Goal: Find specific page/section: Find specific page/section

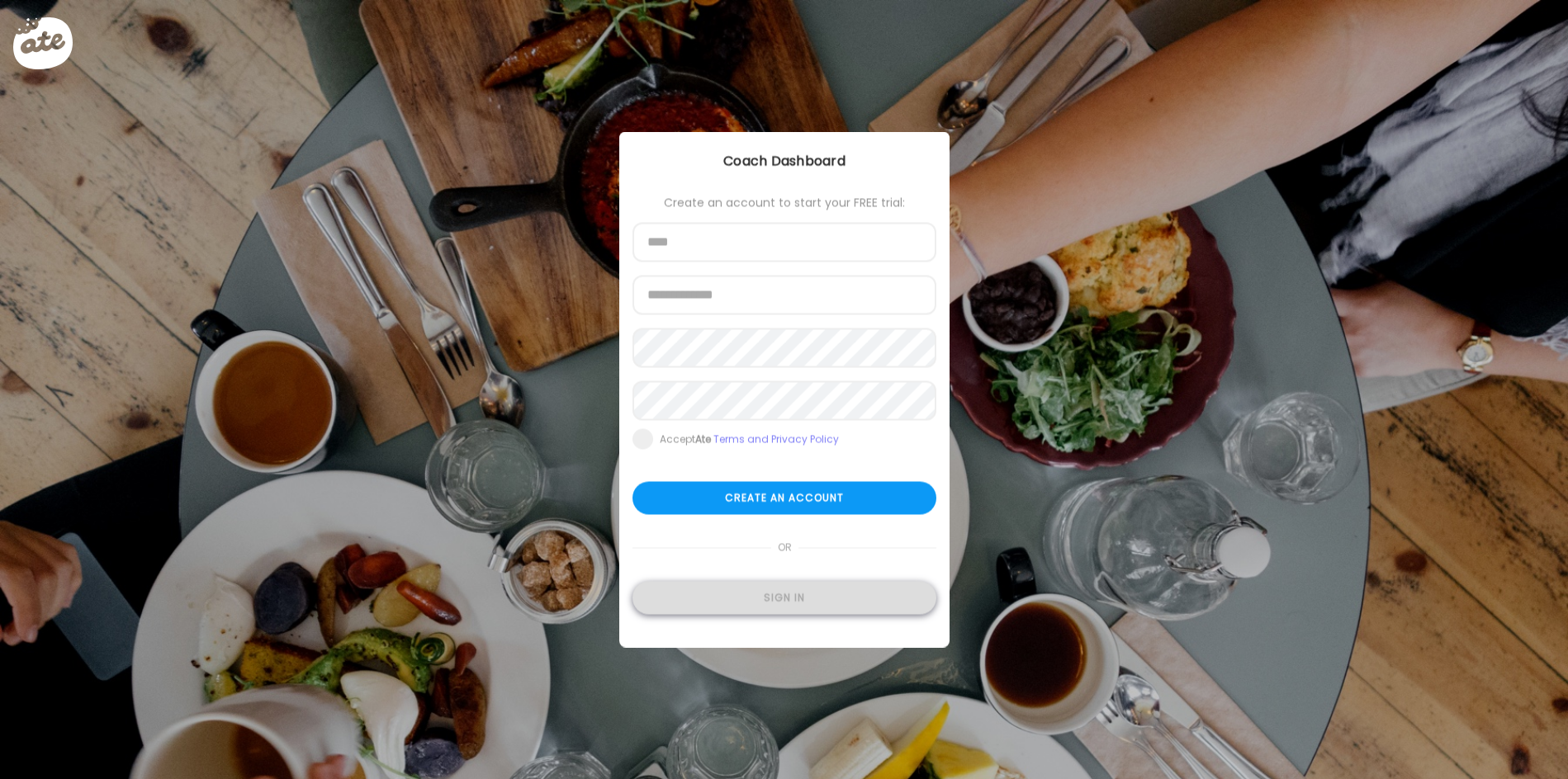
click at [801, 602] on div "Sign in" at bounding box center [784, 599] width 304 height 33
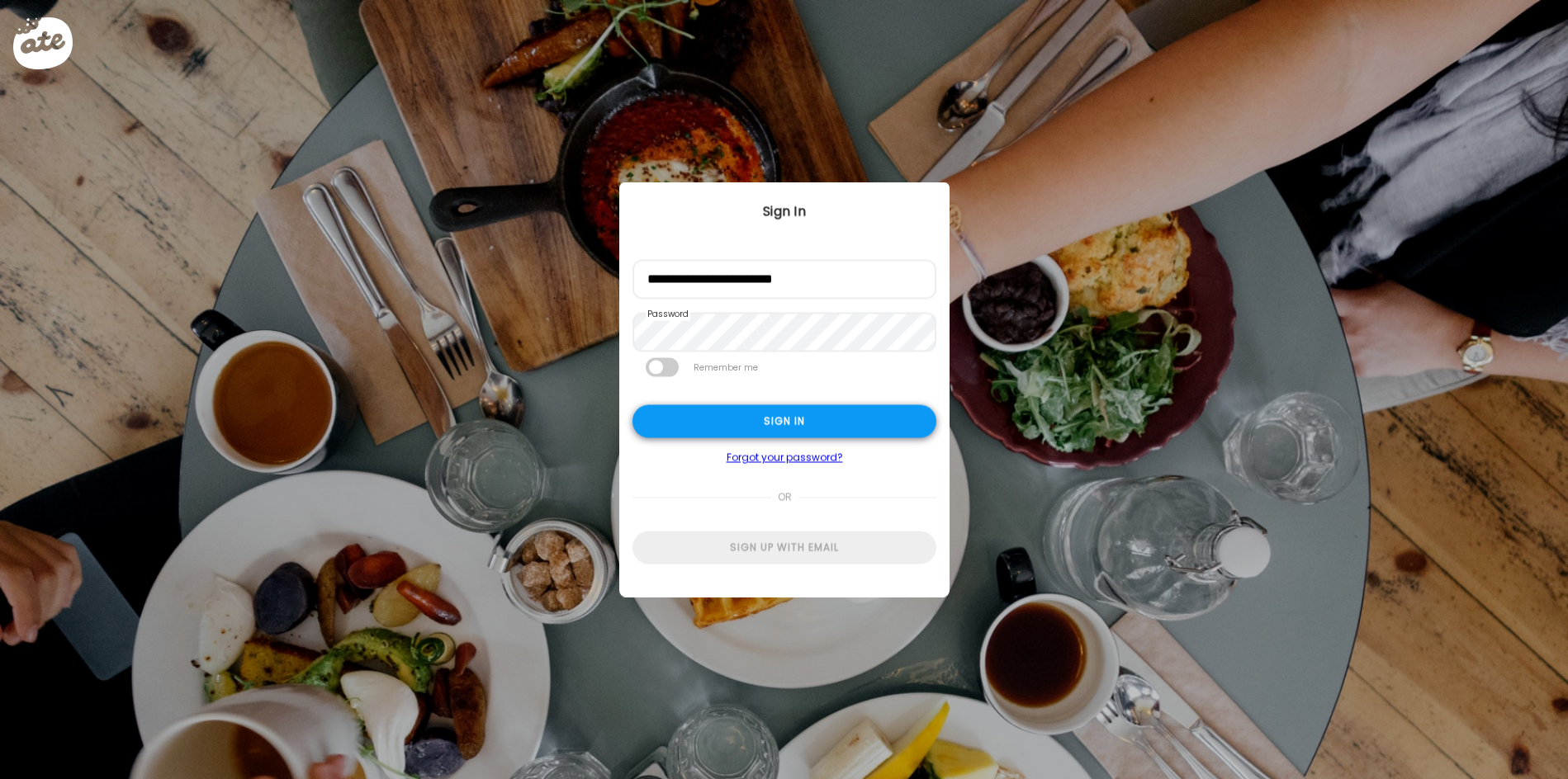
click at [785, 413] on div "Sign in" at bounding box center [784, 421] width 304 height 33
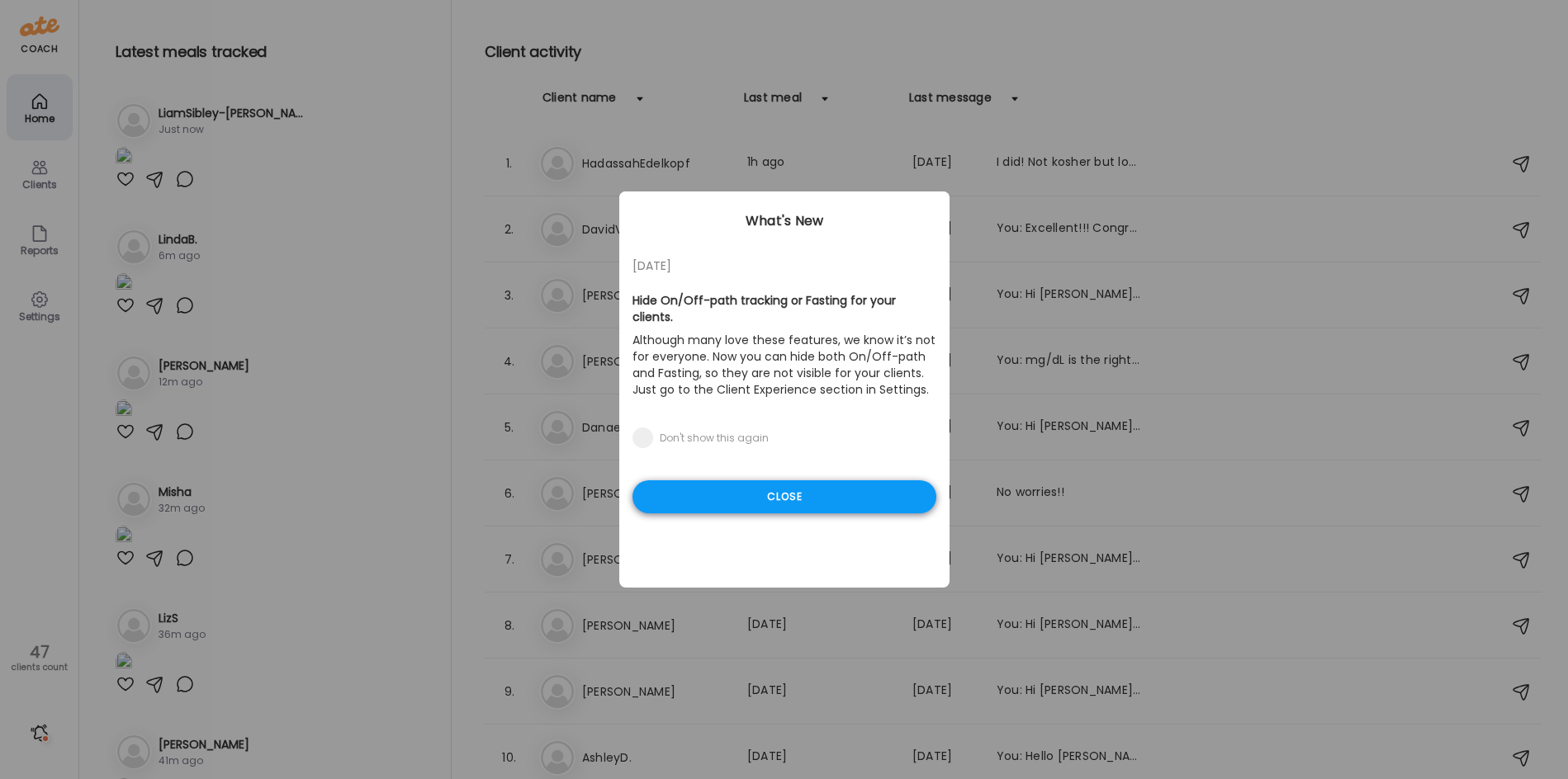
click at [719, 487] on div "Close" at bounding box center [784, 496] width 304 height 33
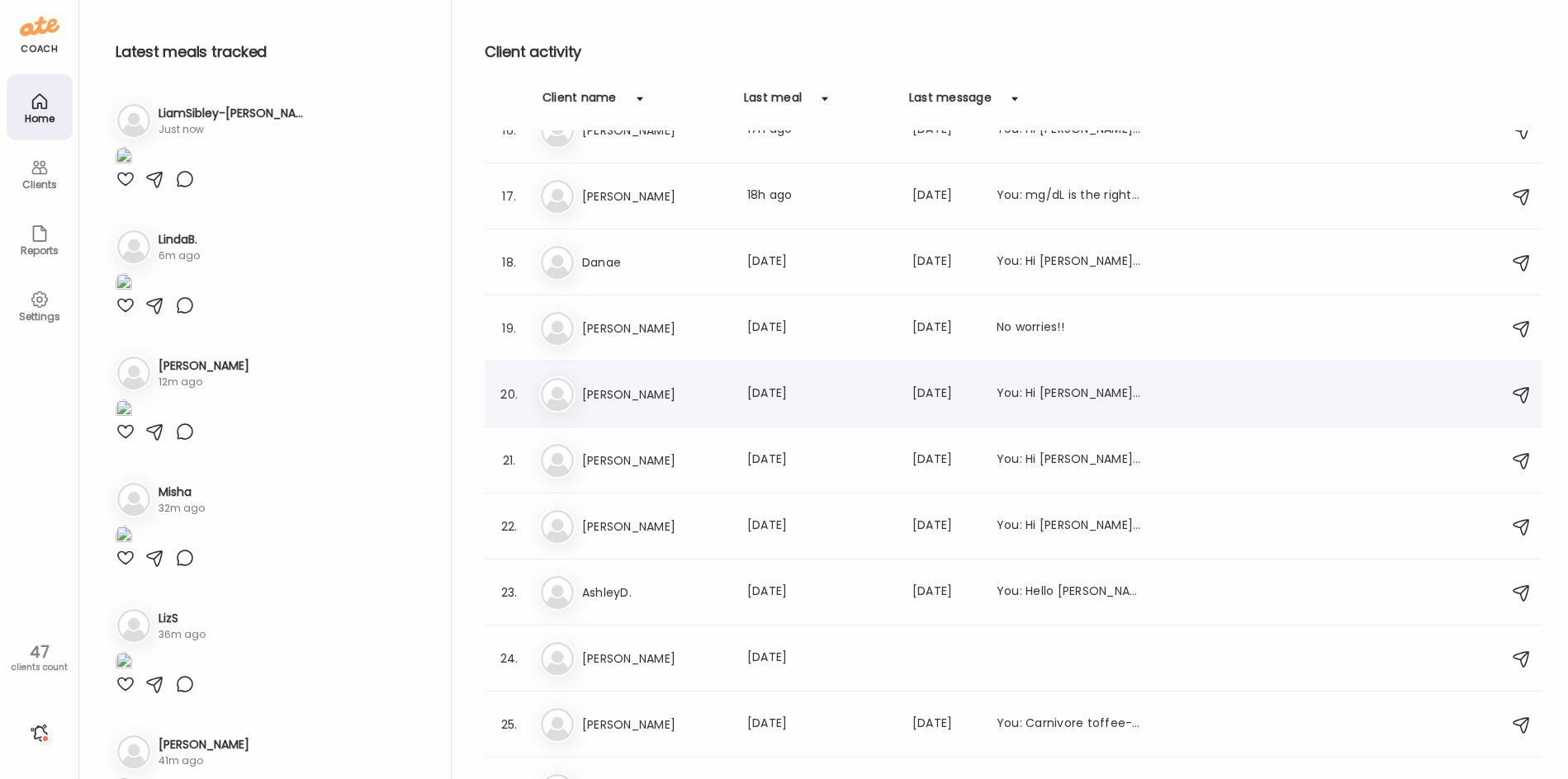
scroll to position [1155, 0]
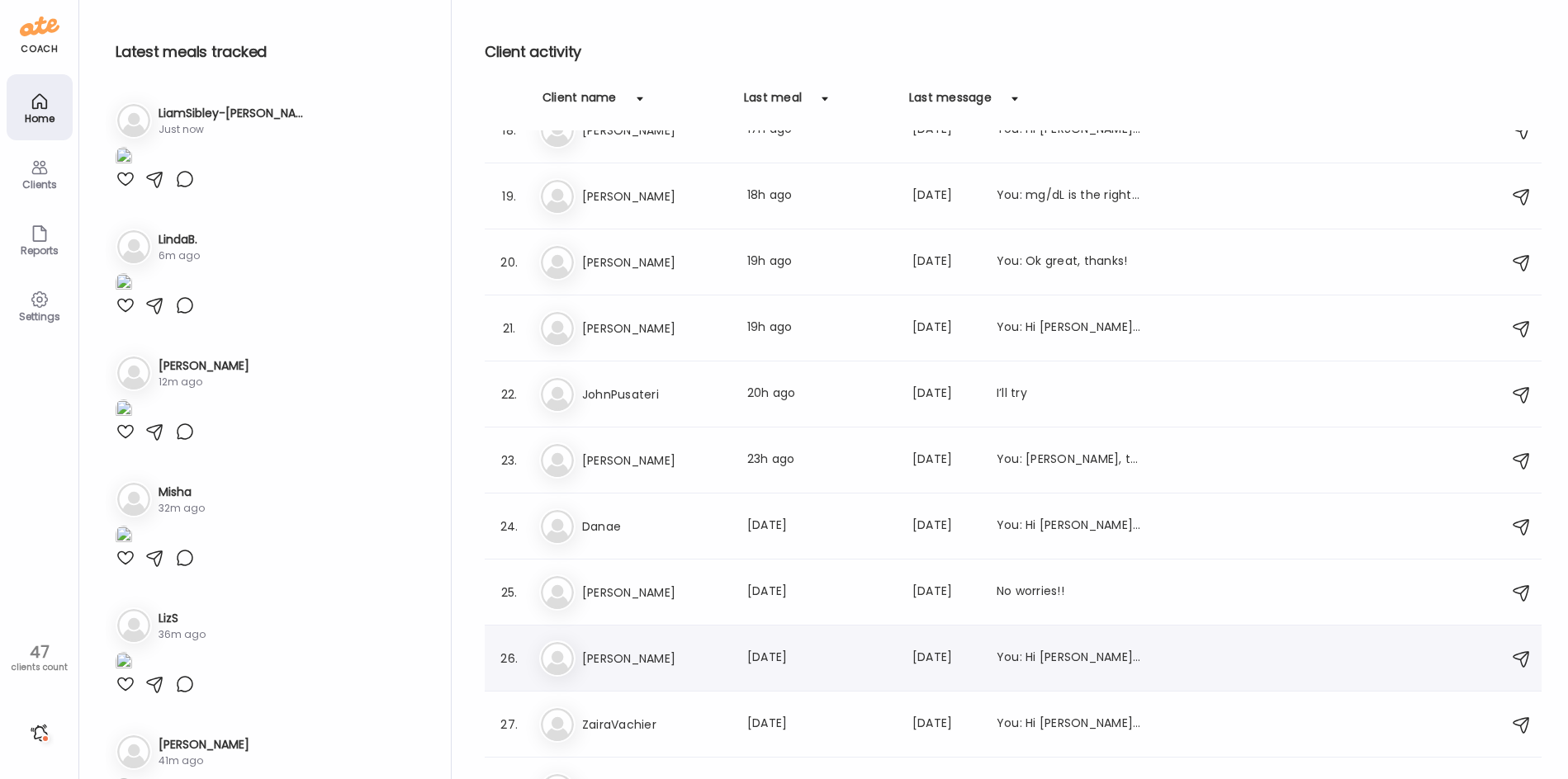
click at [670, 323] on h3 "[PERSON_NAME]" at bounding box center [655, 328] width 146 height 20
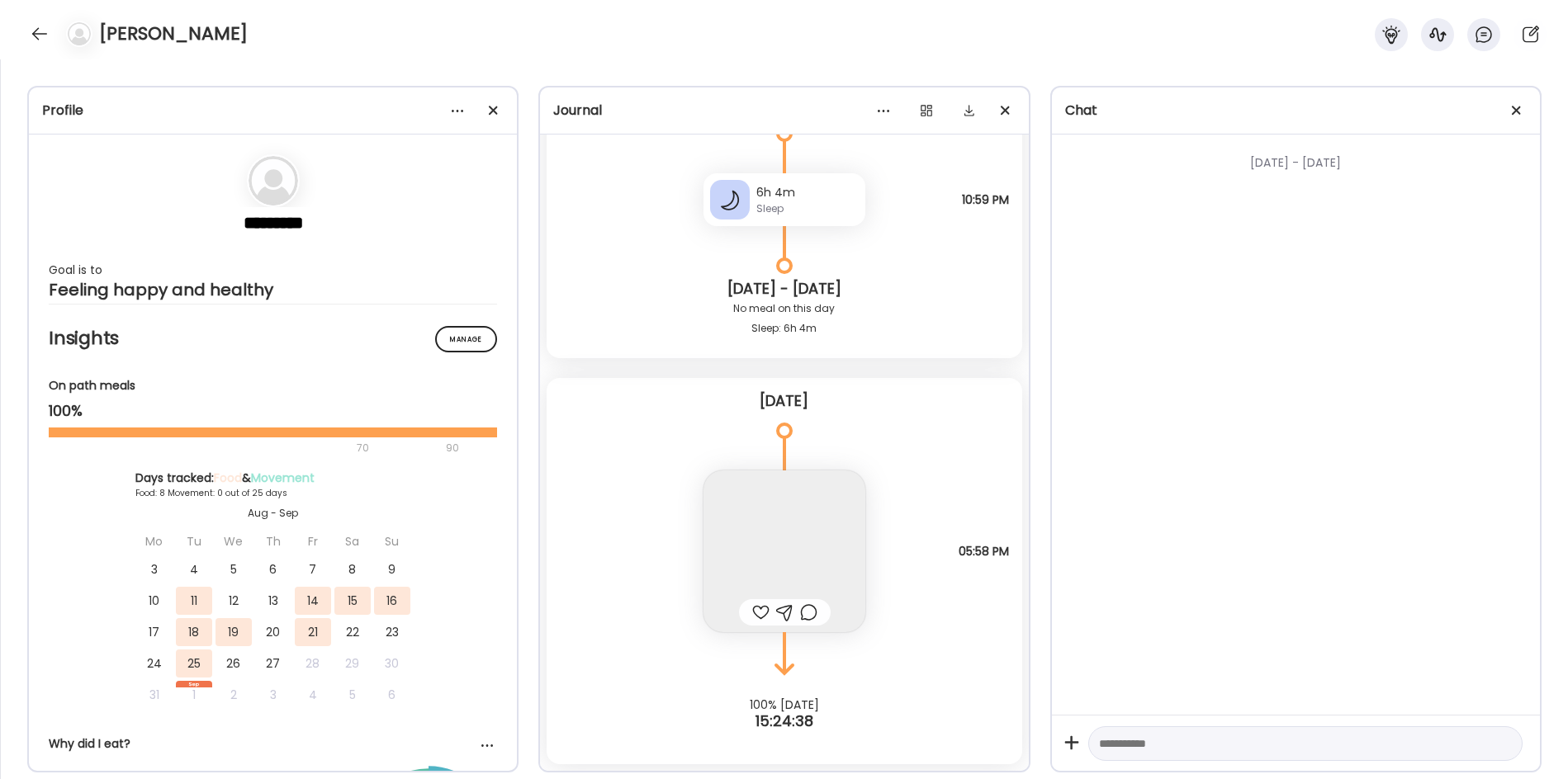
scroll to position [14400, 0]
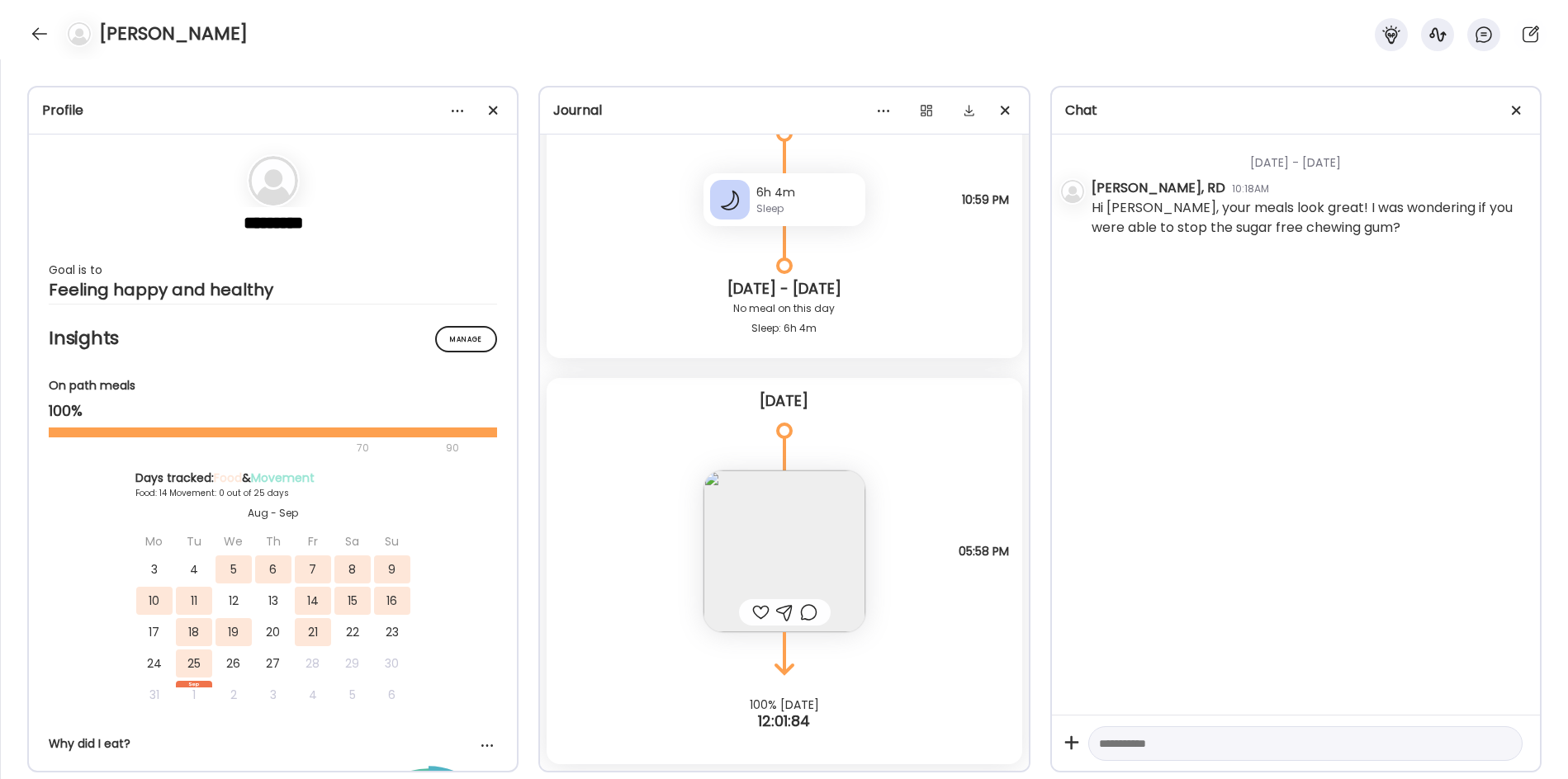
click at [32, 36] on div at bounding box center [39, 33] width 26 height 26
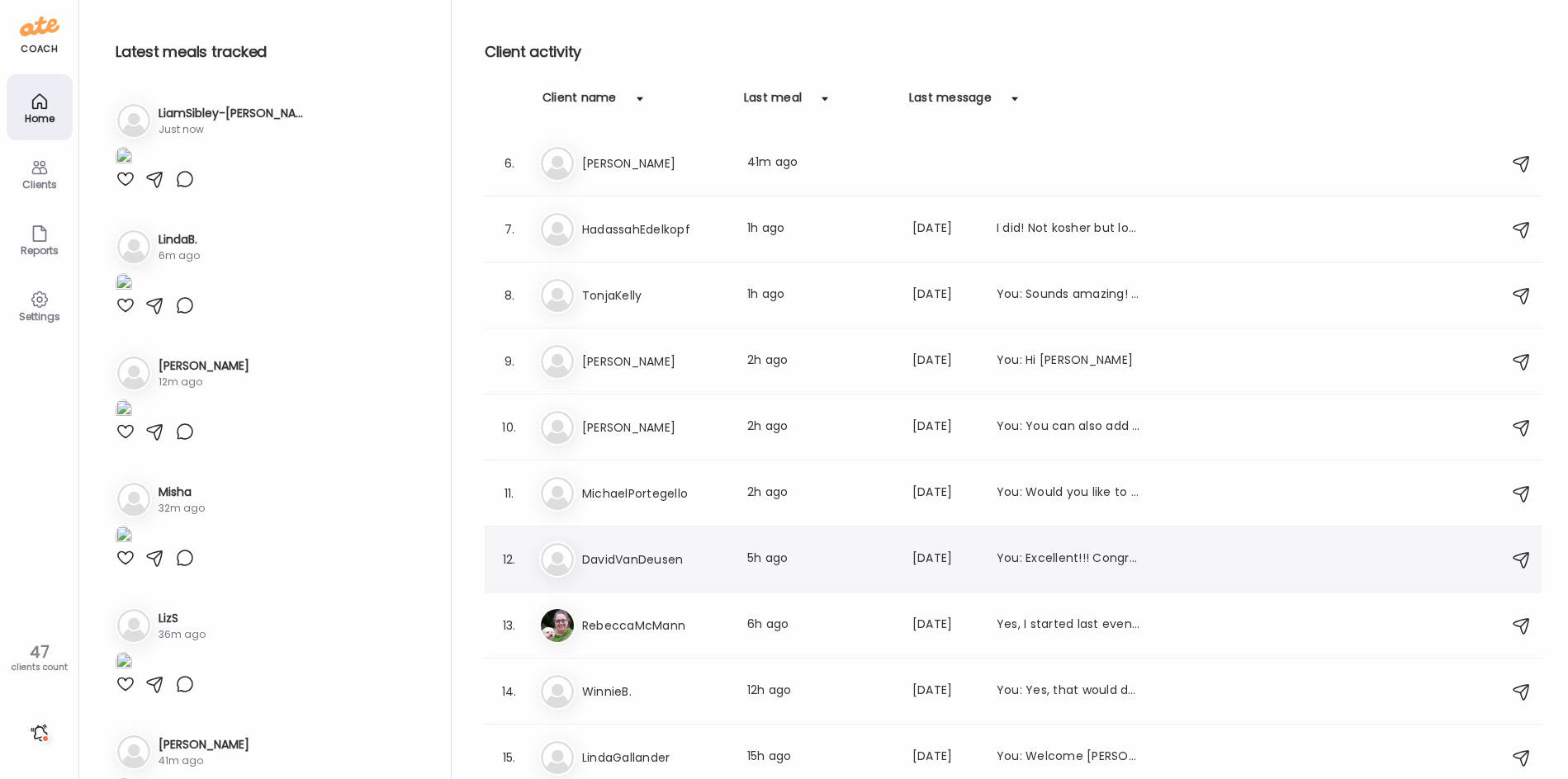
scroll to position [0, 0]
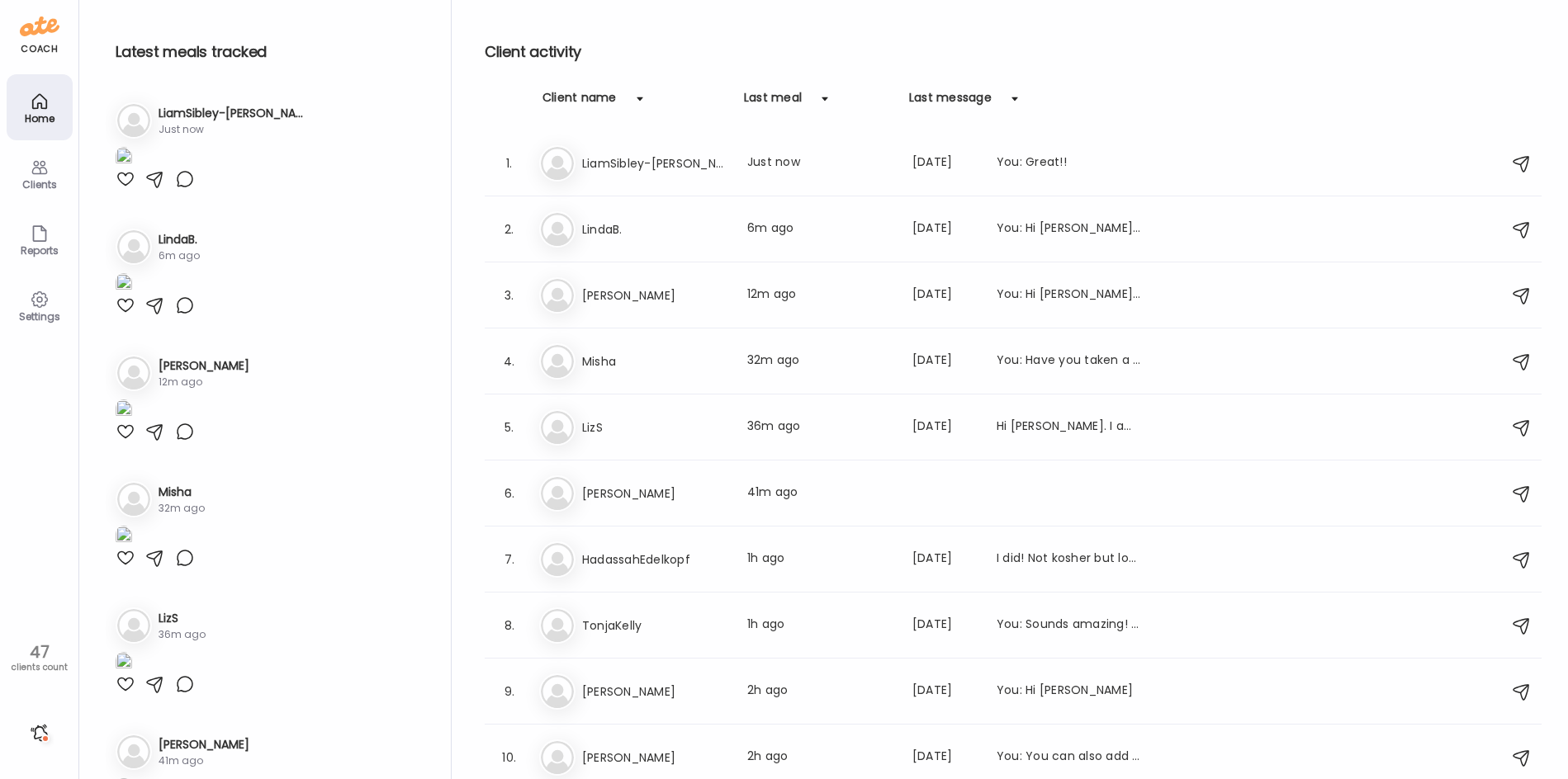
click at [575, 95] on div "Client name" at bounding box center [579, 102] width 74 height 26
click at [571, 95] on div "Client name" at bounding box center [579, 102] width 74 height 26
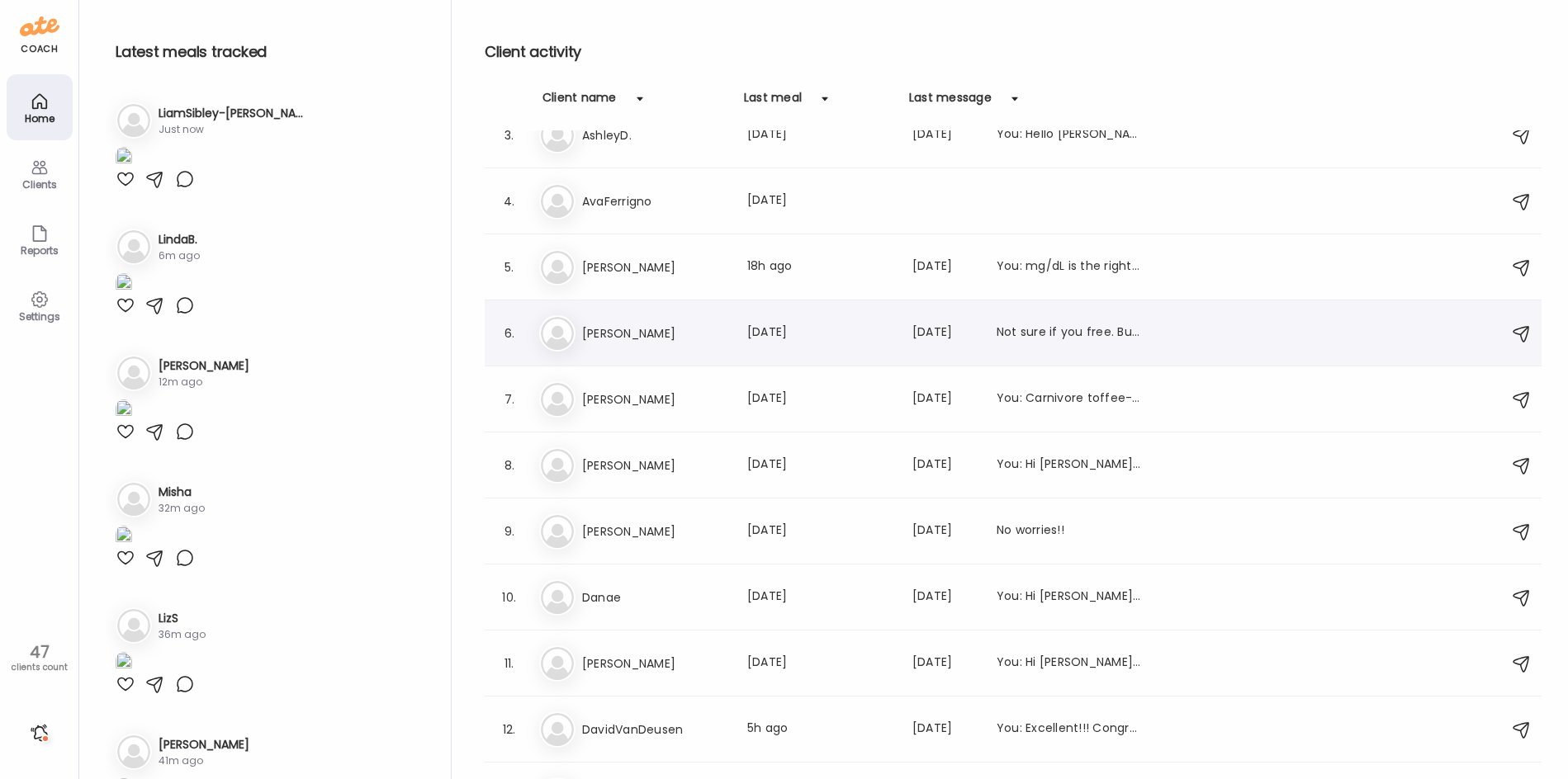
scroll to position [165, 0]
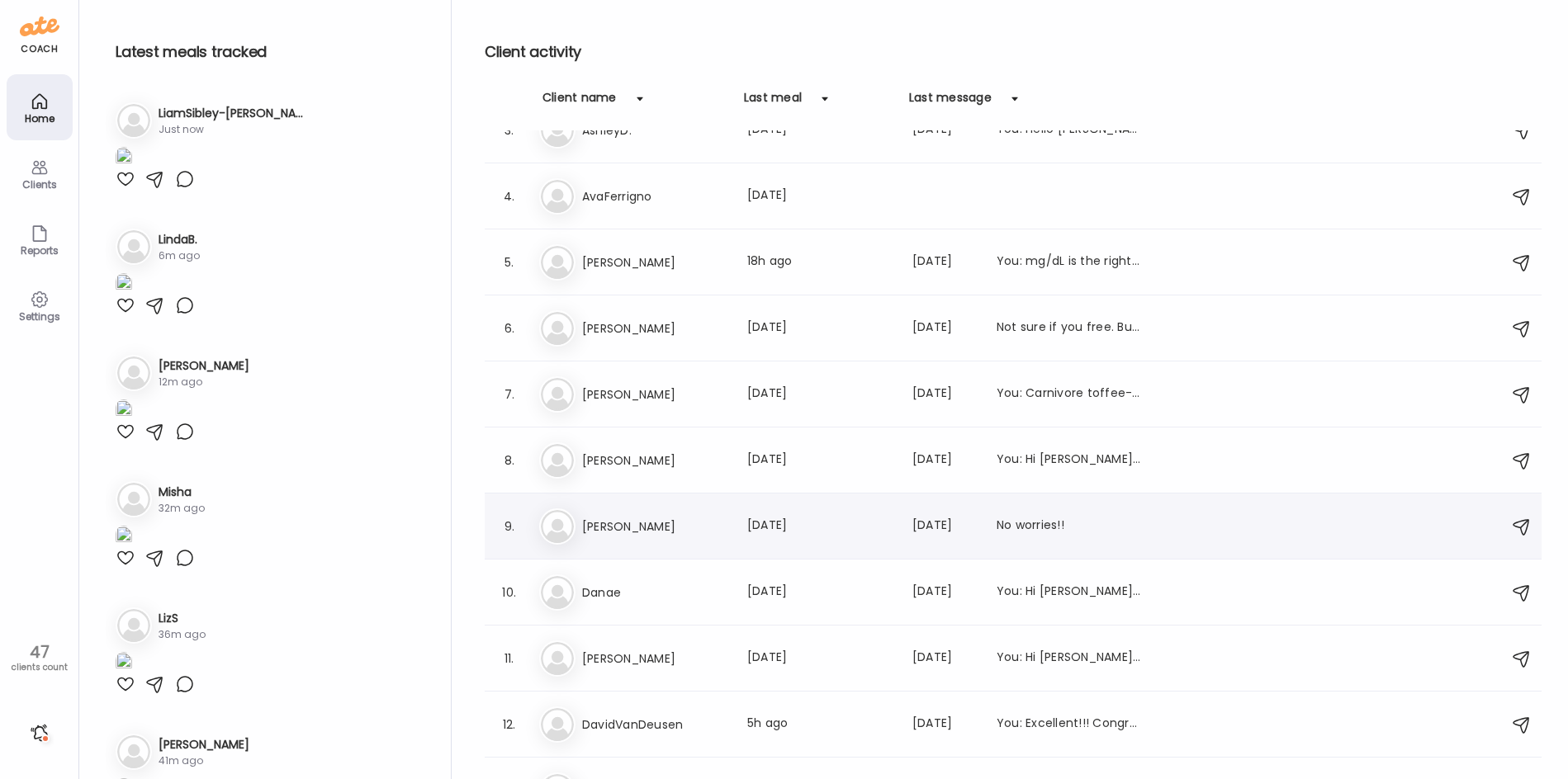
click at [637, 530] on h3 "[PERSON_NAME]" at bounding box center [655, 526] width 146 height 20
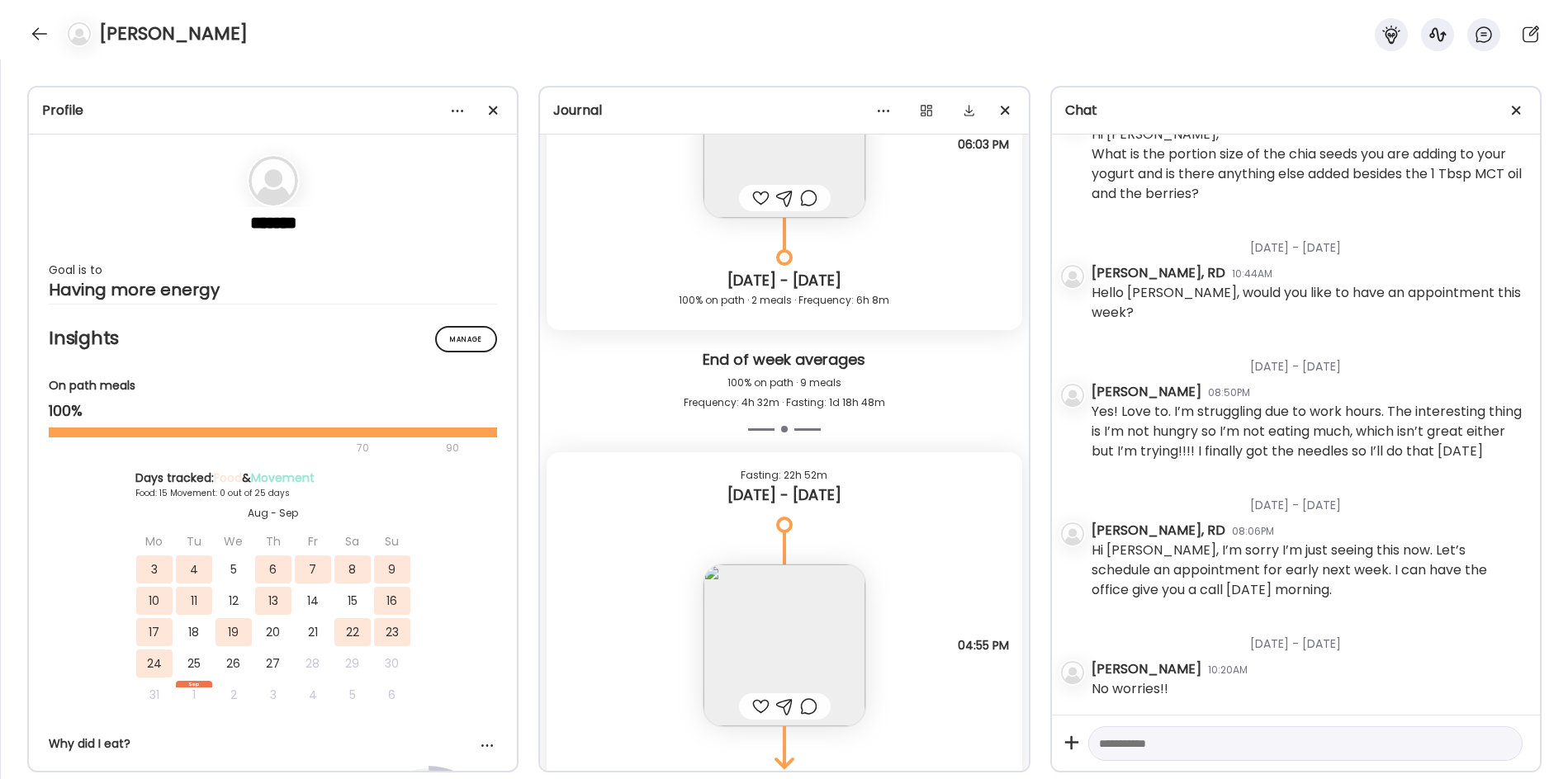
scroll to position [12227, 0]
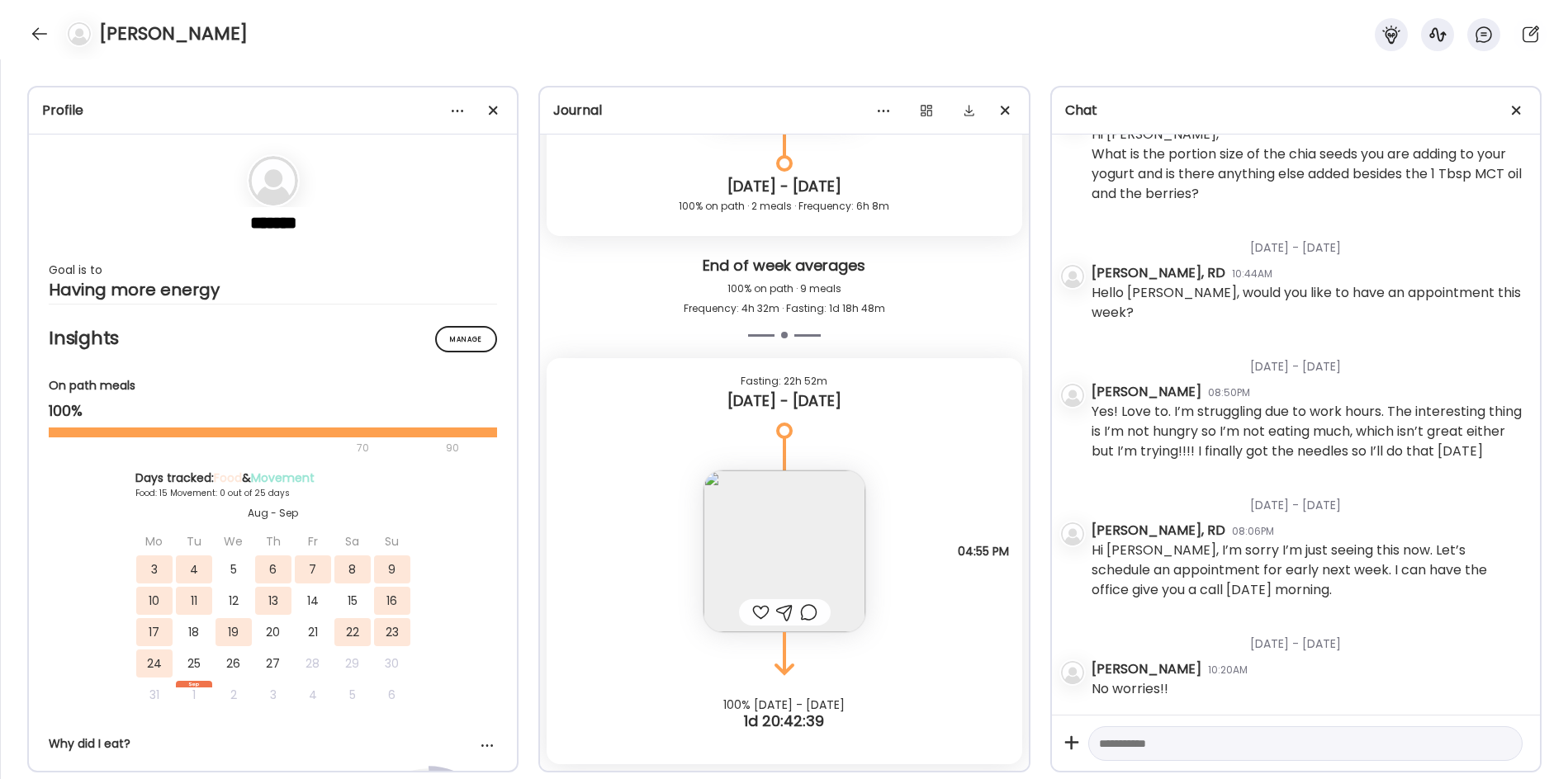
click at [42, 41] on div at bounding box center [39, 33] width 26 height 26
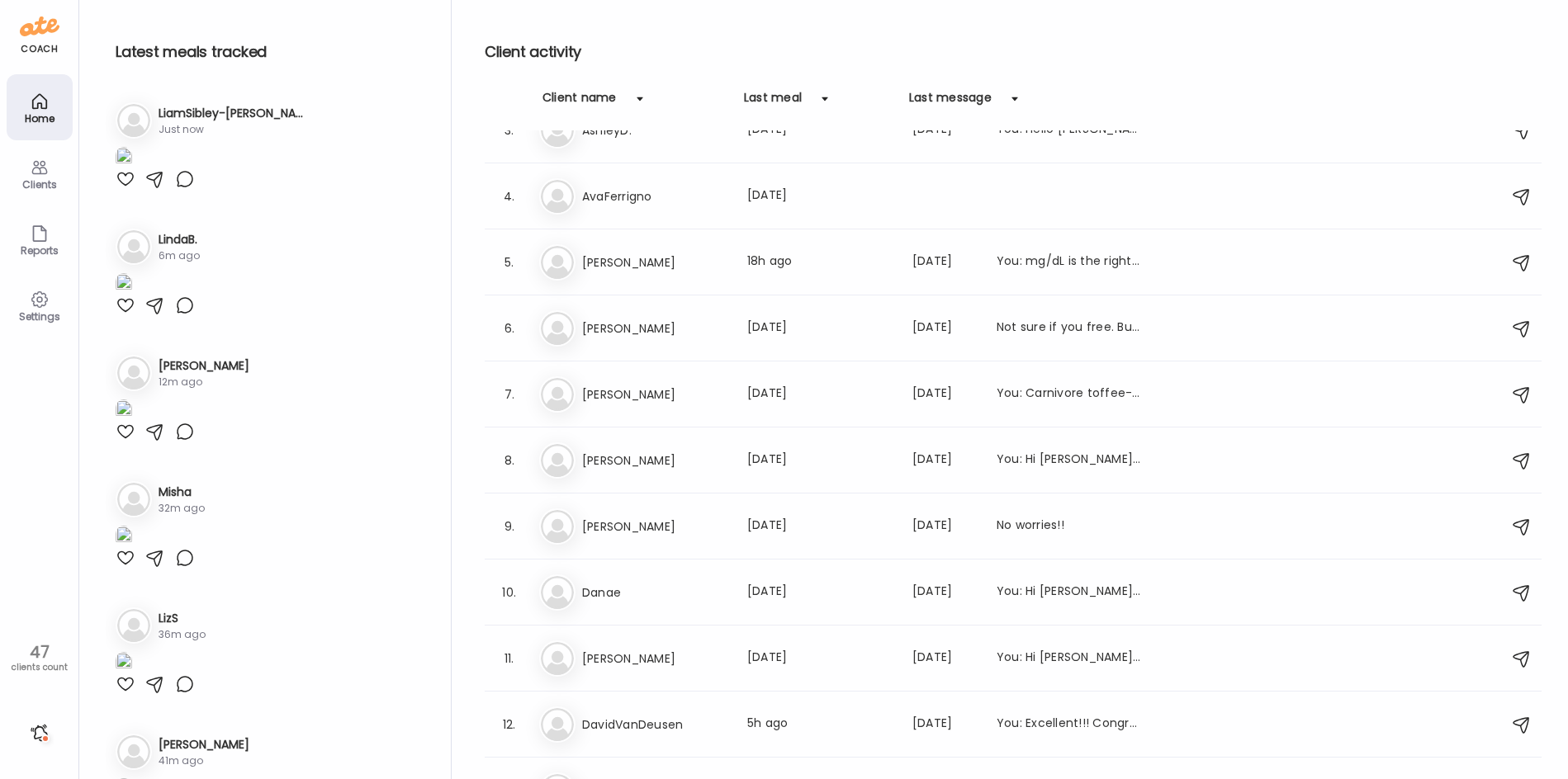
click at [122, 189] on div at bounding box center [125, 179] width 20 height 20
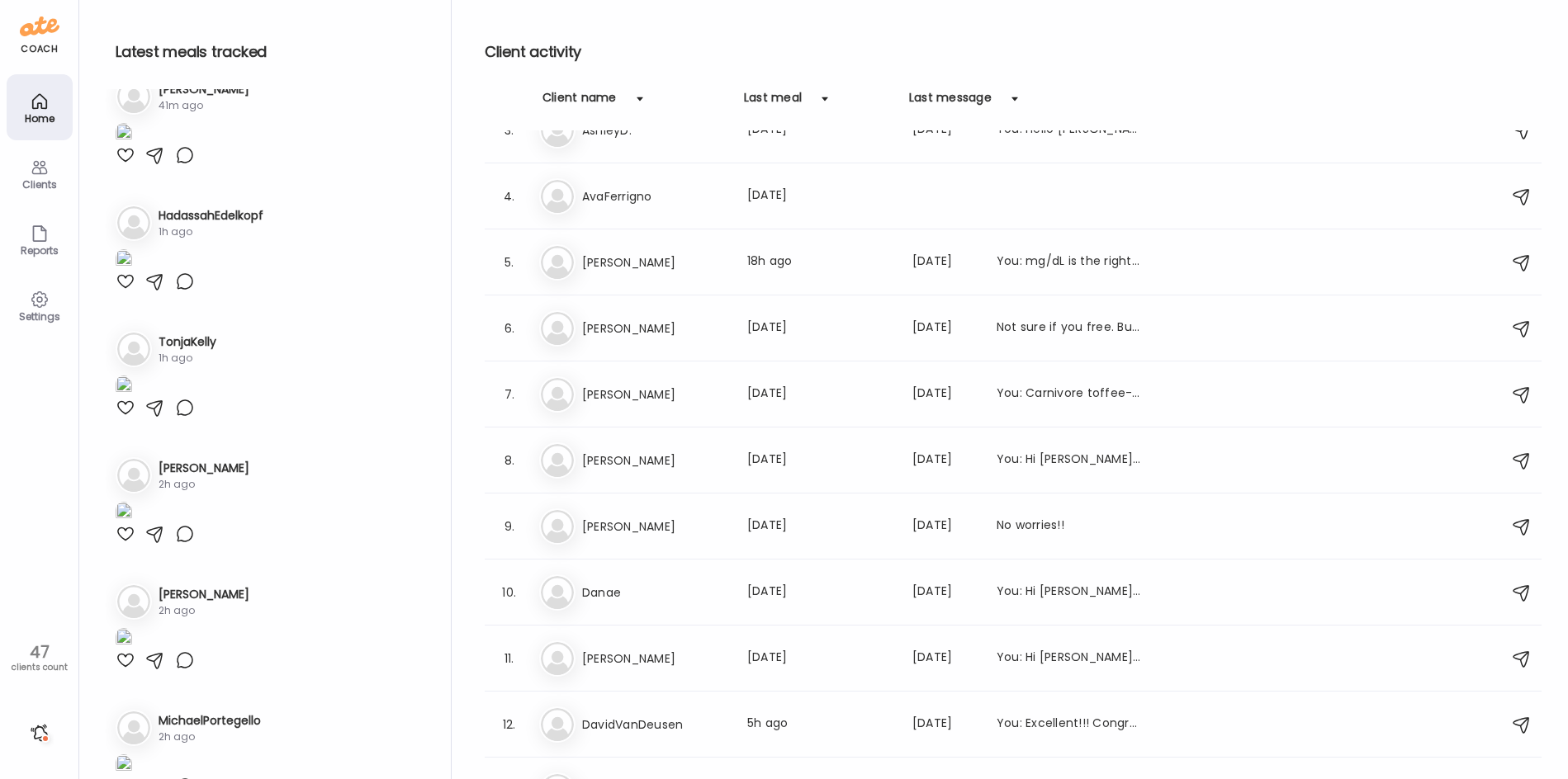
scroll to position [661, 0]
